Goal: Find specific page/section: Find specific page/section

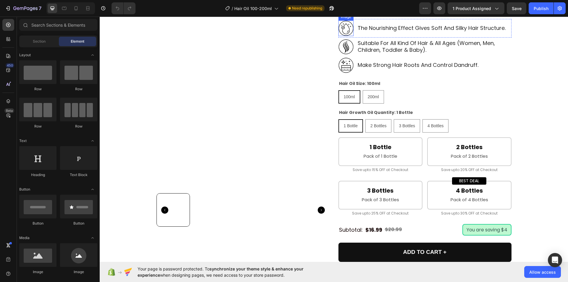
scroll to position [178, 0]
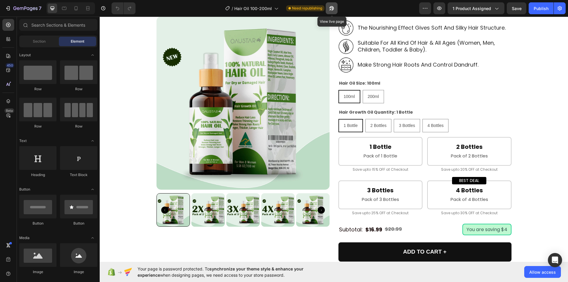
click at [331, 10] on icon "button" at bounding box center [330, 9] width 1 height 1
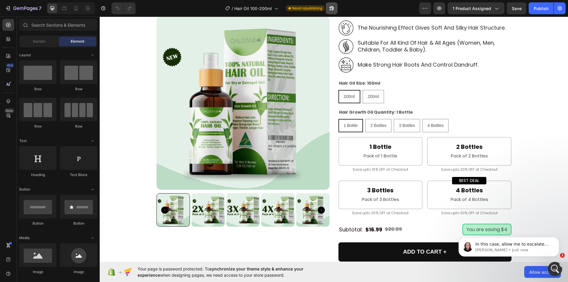
scroll to position [0, 0]
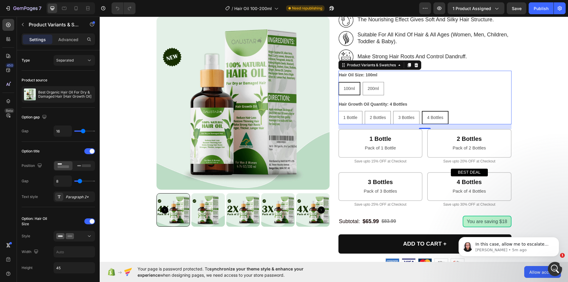
scroll to position [207, 0]
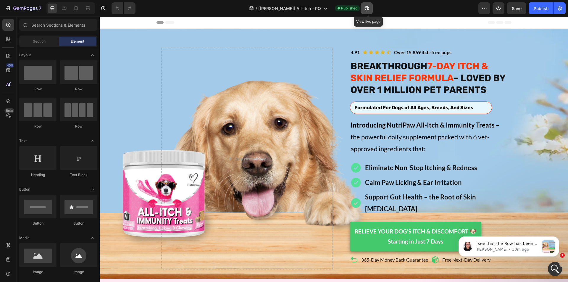
click at [364, 11] on button "button" at bounding box center [367, 8] width 12 height 12
